Goal: Information Seeking & Learning: Learn about a topic

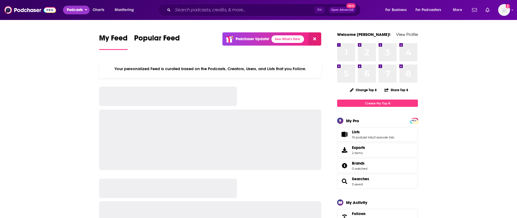
click at [75, 10] on span "Podcasts" at bounding box center [75, 10] width 16 height 8
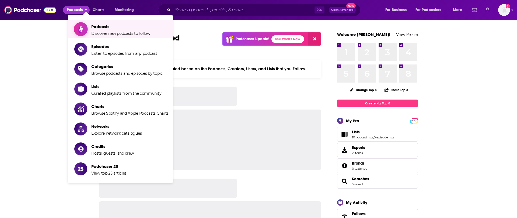
click at [109, 26] on span "Podcasts" at bounding box center [120, 26] width 59 height 5
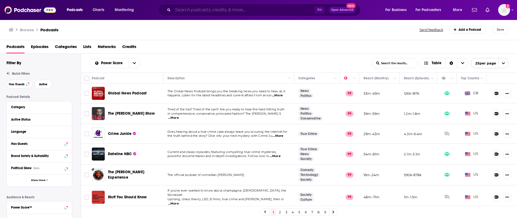
click at [209, 11] on input "Search podcasts, credits, & more..." at bounding box center [244, 10] width 142 height 9
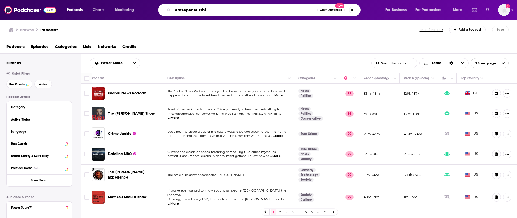
type input "entrepeneurship"
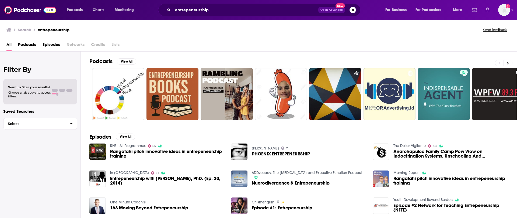
scroll to position [7, 0]
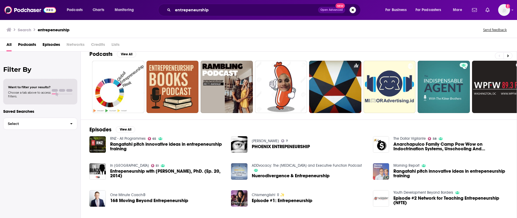
click at [179, 171] on span "Entrepeneurship with [PERSON_NAME], PhD. (Ep. 20, 2014)" at bounding box center [167, 173] width 115 height 9
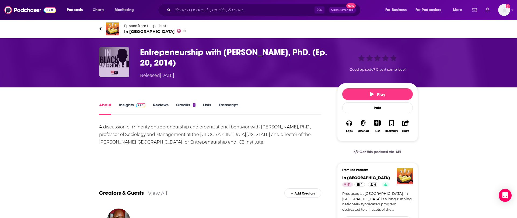
click at [119, 64] on img "Entrepeneurship with Dr. John S. Butler, PhD. (Ep. 20, 2014)" at bounding box center [114, 62] width 30 height 30
click at [144, 32] on span "In Black America 51" at bounding box center [154, 31] width 61 height 5
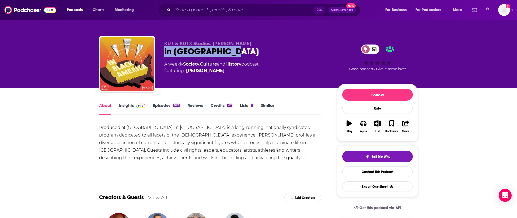
drag, startPoint x: 165, startPoint y: 53, endPoint x: 253, endPoint y: 52, distance: 87.8
click at [253, 52] on div "In Black America 51" at bounding box center [246, 51] width 164 height 11
click at [124, 108] on link "Insights" at bounding box center [132, 109] width 27 height 12
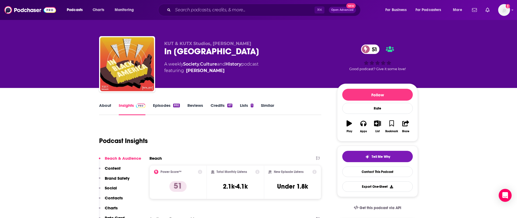
click at [110, 109] on link "About" at bounding box center [105, 109] width 12 height 12
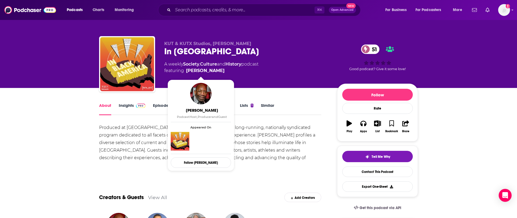
click at [127, 107] on link "Insights" at bounding box center [132, 109] width 27 height 12
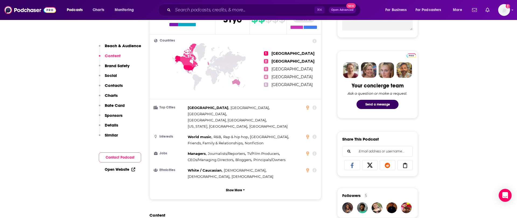
click at [113, 85] on p "Contacts" at bounding box center [114, 85] width 18 height 5
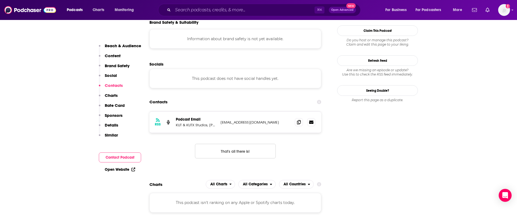
scroll to position [477, 0]
click at [300, 119] on icon at bounding box center [299, 121] width 4 height 4
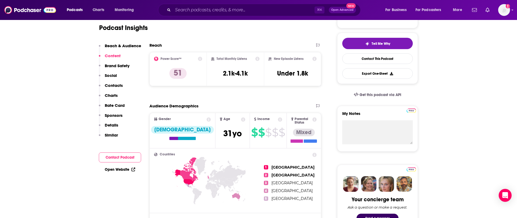
scroll to position [0, 0]
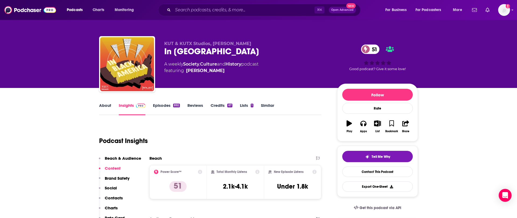
click at [166, 105] on link "Episodes 892" at bounding box center [166, 109] width 27 height 12
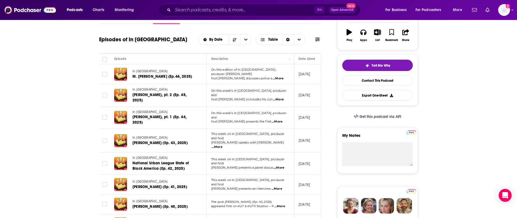
scroll to position [91, 0]
click at [283, 76] on span "...More" at bounding box center [278, 78] width 11 height 4
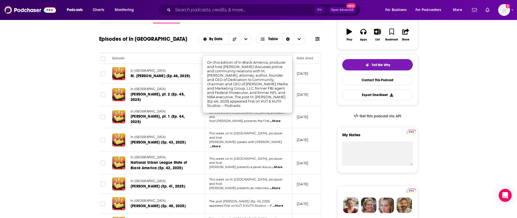
scroll to position [95, 0]
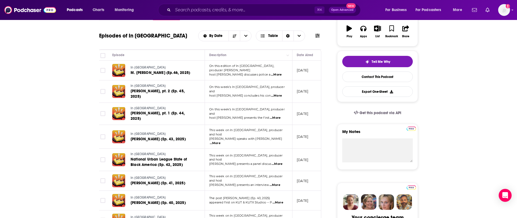
click at [275, 72] on span "...More" at bounding box center [276, 74] width 11 height 4
drag, startPoint x: 262, startPoint y: 67, endPoint x: 277, endPoint y: 70, distance: 15.5
click at [281, 74] on span "...More" at bounding box center [276, 74] width 11 height 4
